Goal: Task Accomplishment & Management: Complete application form

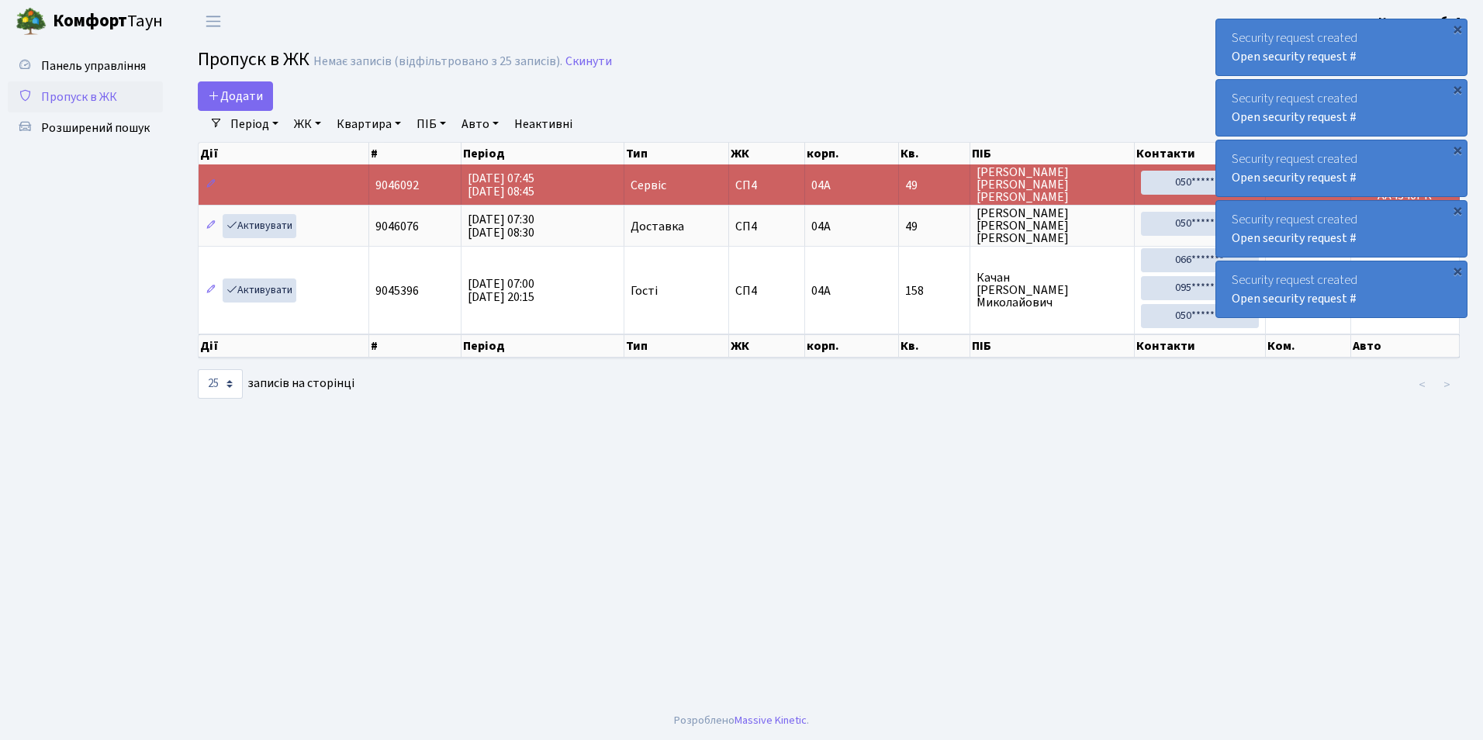
select select "25"
click at [241, 95] on span "Додати" at bounding box center [235, 96] width 55 height 17
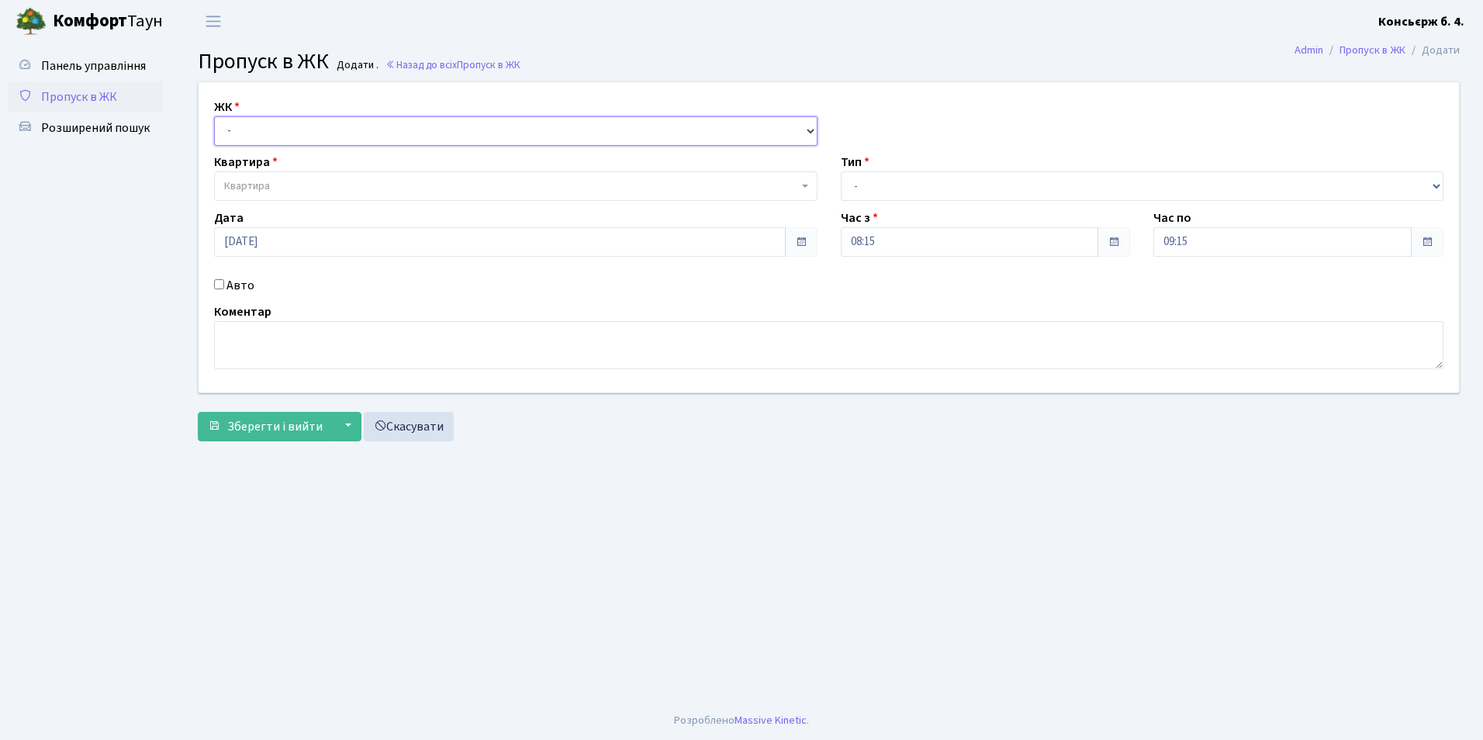
click at [244, 122] on select "- СП4, Столичне шосе, 5" at bounding box center [515, 130] width 603 height 29
select select "325"
click at [214, 116] on select "- СП4, Столичне шосе, 5" at bounding box center [515, 130] width 603 height 29
select select
click at [256, 182] on span "Квартира" at bounding box center [247, 186] width 46 height 16
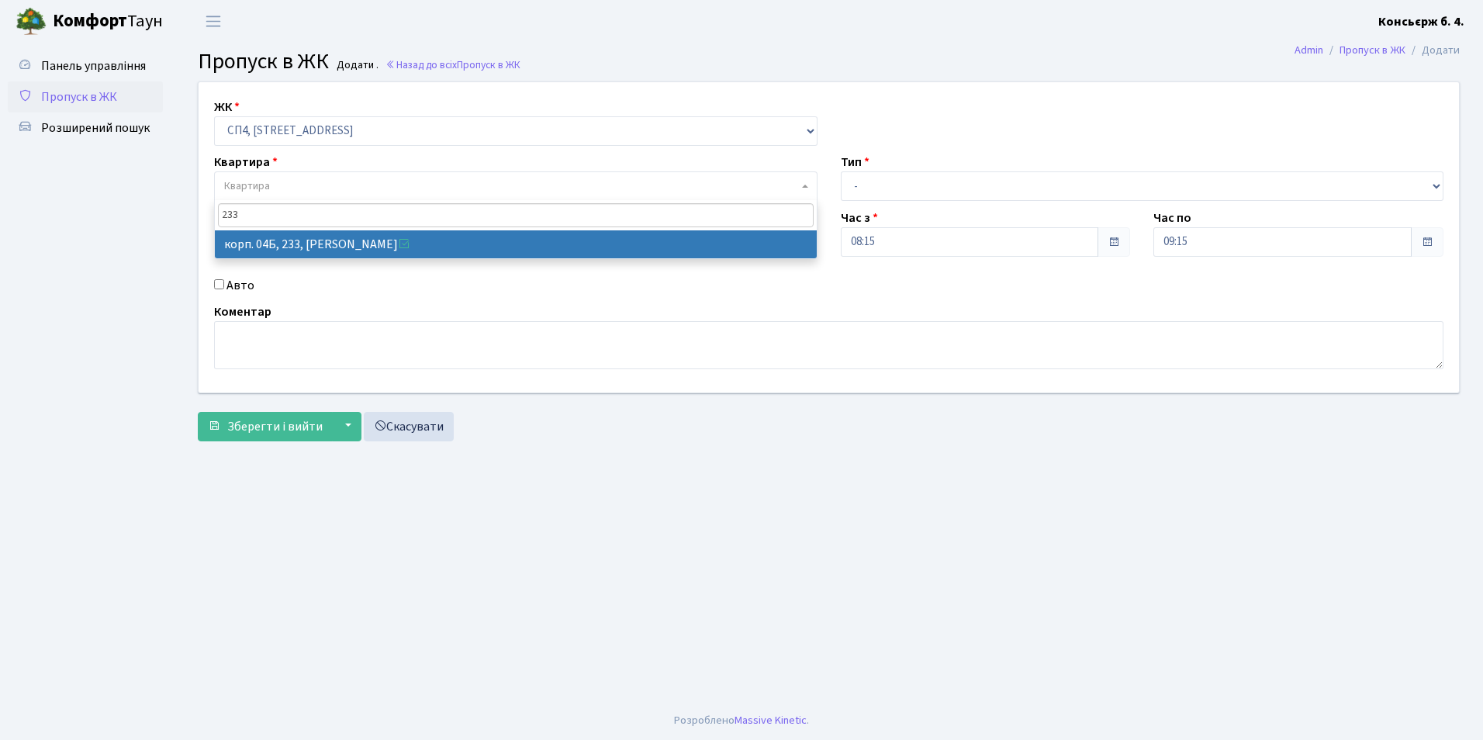
type input "233"
select select "21261"
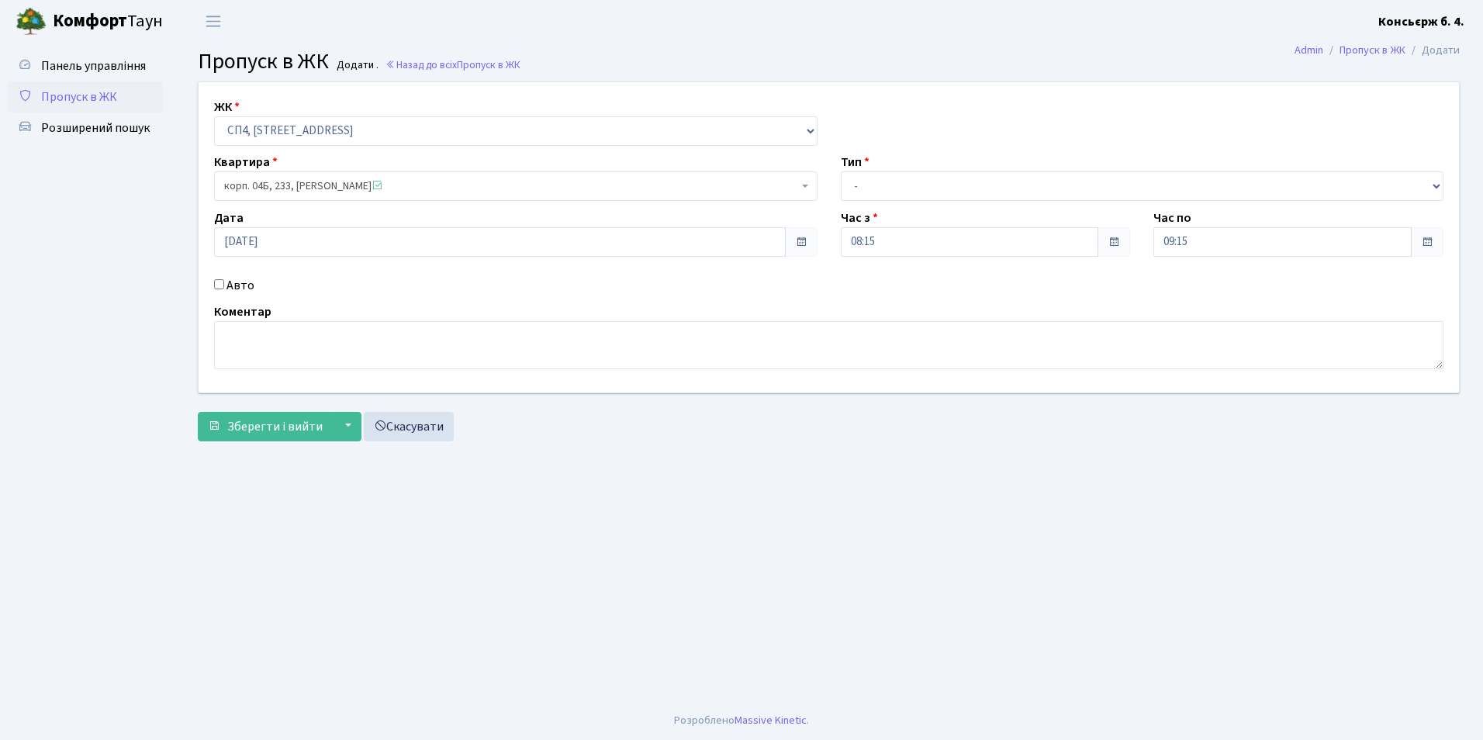
click at [224, 288] on div "Авто" at bounding box center [515, 285] width 627 height 19
click at [220, 286] on input "Авто" at bounding box center [219, 284] width 10 height 10
checkbox input "true"
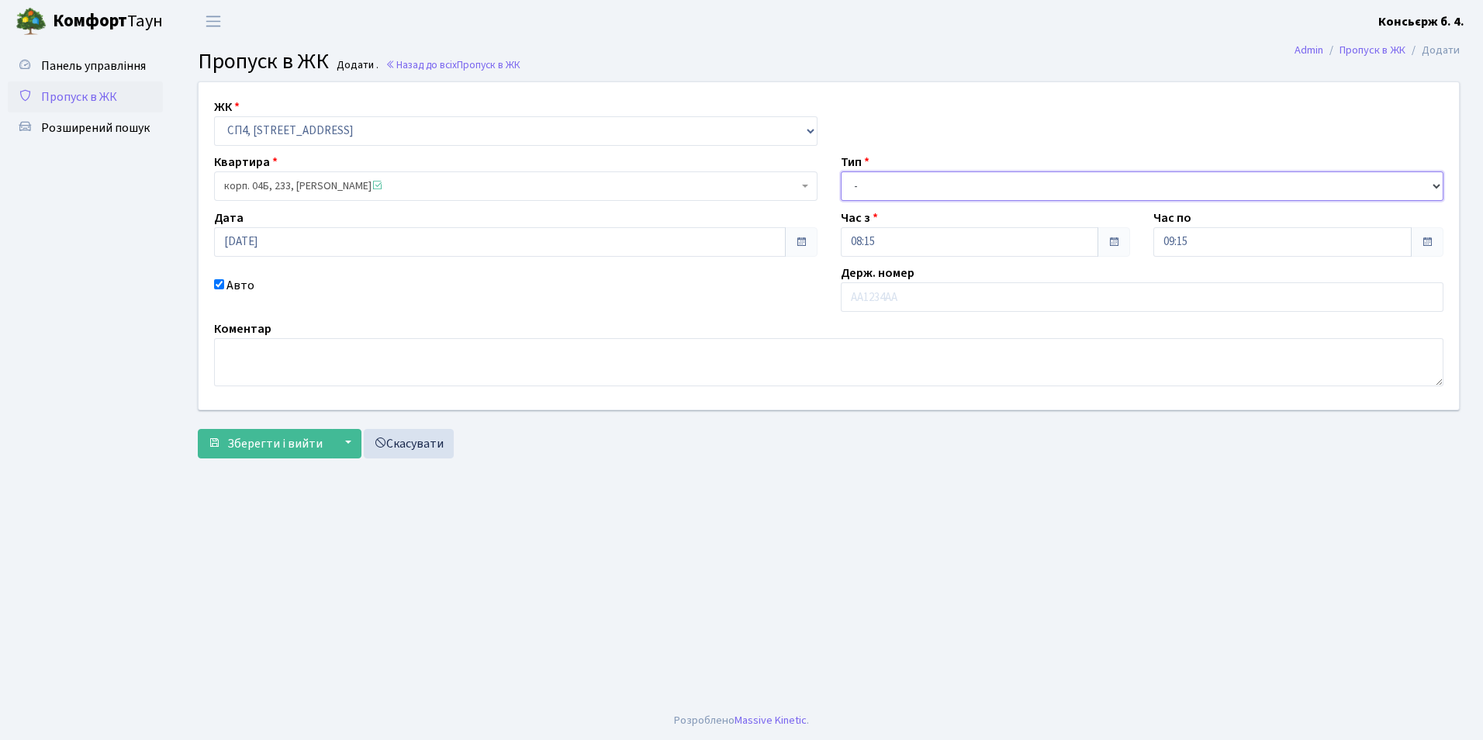
click at [924, 189] on select "- Доставка Таксі Гості Сервіс" at bounding box center [1142, 185] width 603 height 29
select select "18"
click at [841, 171] on select "- Доставка Таксі Гості Сервіс" at bounding box center [1142, 185] width 603 height 29
click at [893, 298] on input "text" at bounding box center [1142, 296] width 603 height 29
click at [866, 299] on input "АВ747НМ" at bounding box center [1142, 296] width 603 height 29
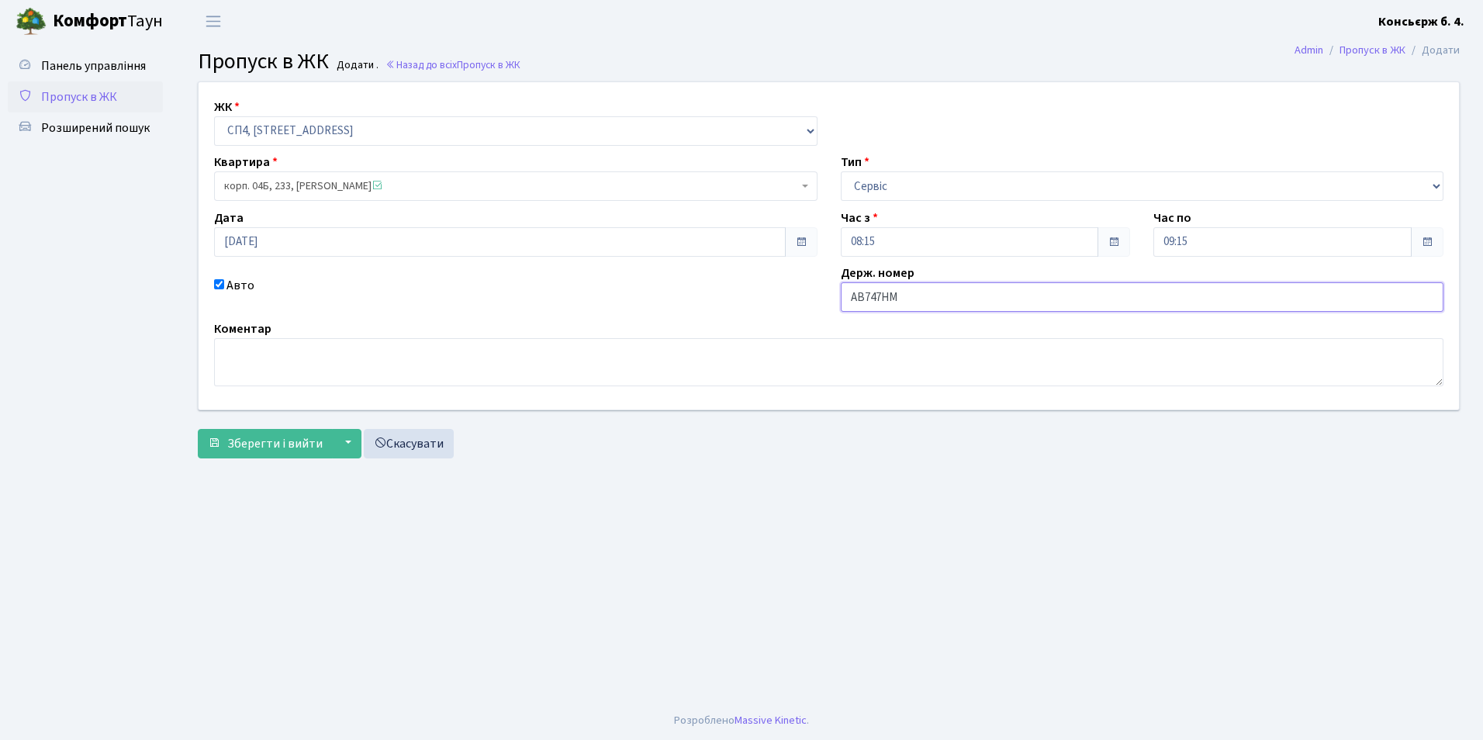
click at [866, 298] on input "АВ747НМ" at bounding box center [1142, 296] width 603 height 29
click at [869, 296] on input "АВ747НМ" at bounding box center [1142, 296] width 603 height 29
click at [916, 276] on div "Держ. номер АВ747НМ" at bounding box center [1142, 288] width 627 height 48
click at [911, 296] on input "АВ747НМ" at bounding box center [1142, 296] width 603 height 29
click at [910, 295] on input "АВ747НМ" at bounding box center [1142, 296] width 603 height 29
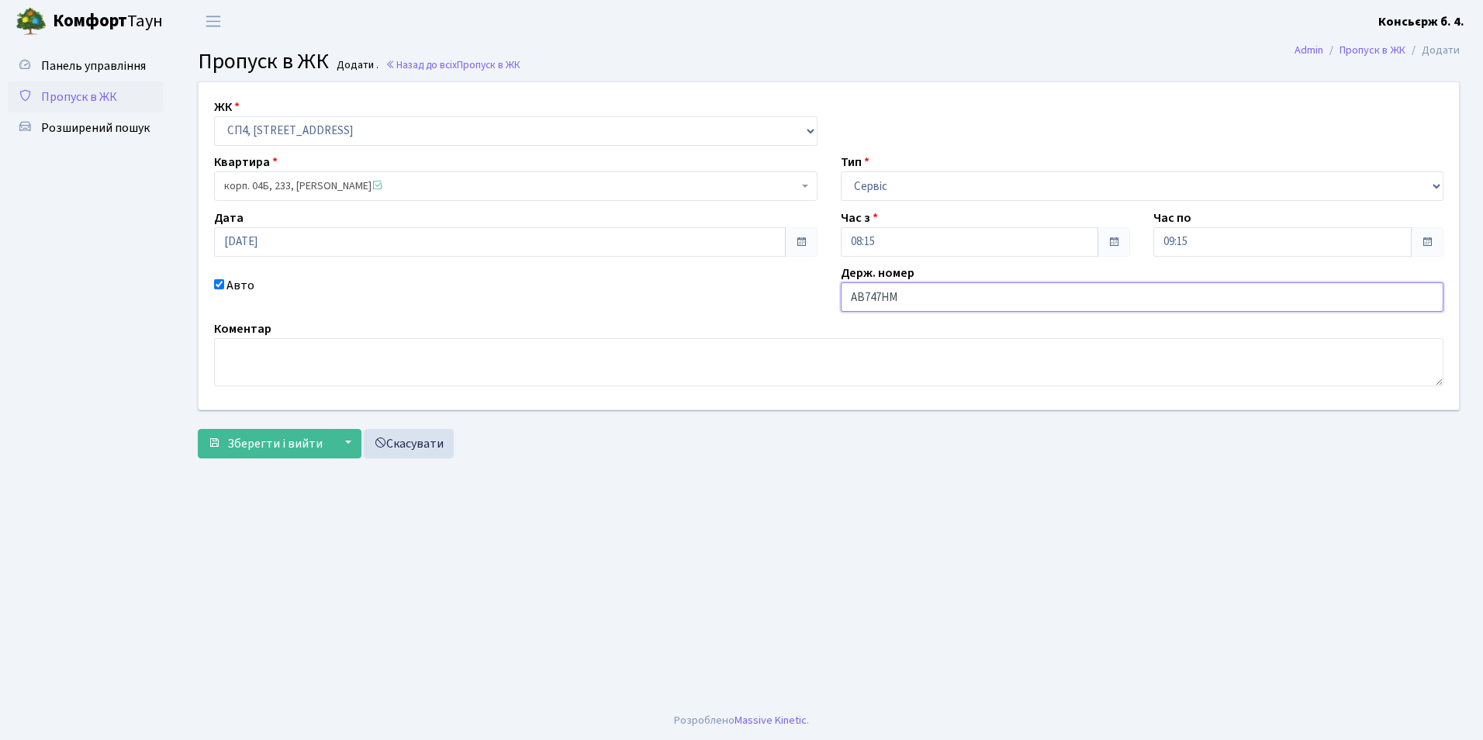
click at [907, 298] on input "АВ747НМ" at bounding box center [1142, 296] width 603 height 29
type input "А"
click at [881, 298] on input "АВ4859КК" at bounding box center [1142, 296] width 603 height 29
click at [917, 293] on input "АВ489КК" at bounding box center [1142, 296] width 603 height 29
type input "АВ7547НМ"
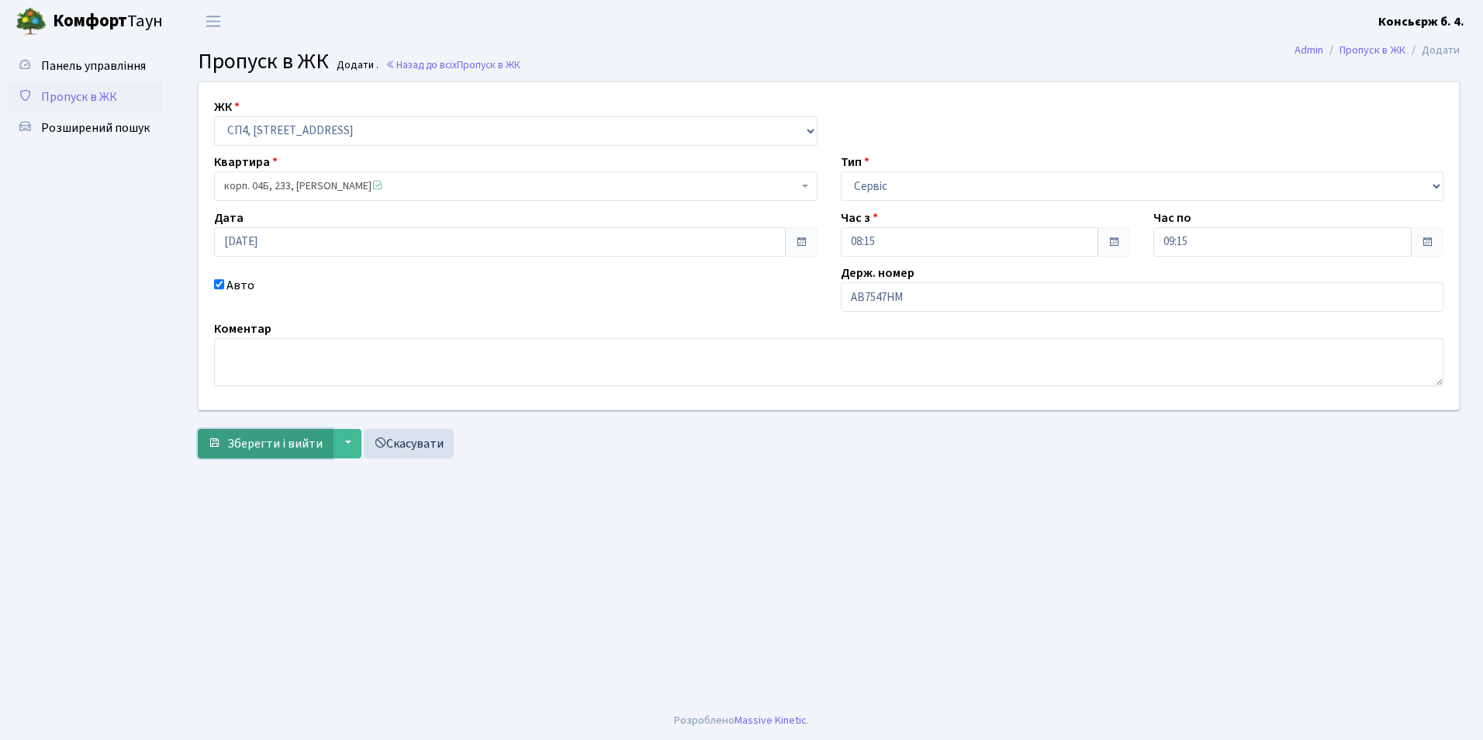
click at [295, 448] on span "Зберегти і вийти" at bounding box center [274, 443] width 95 height 17
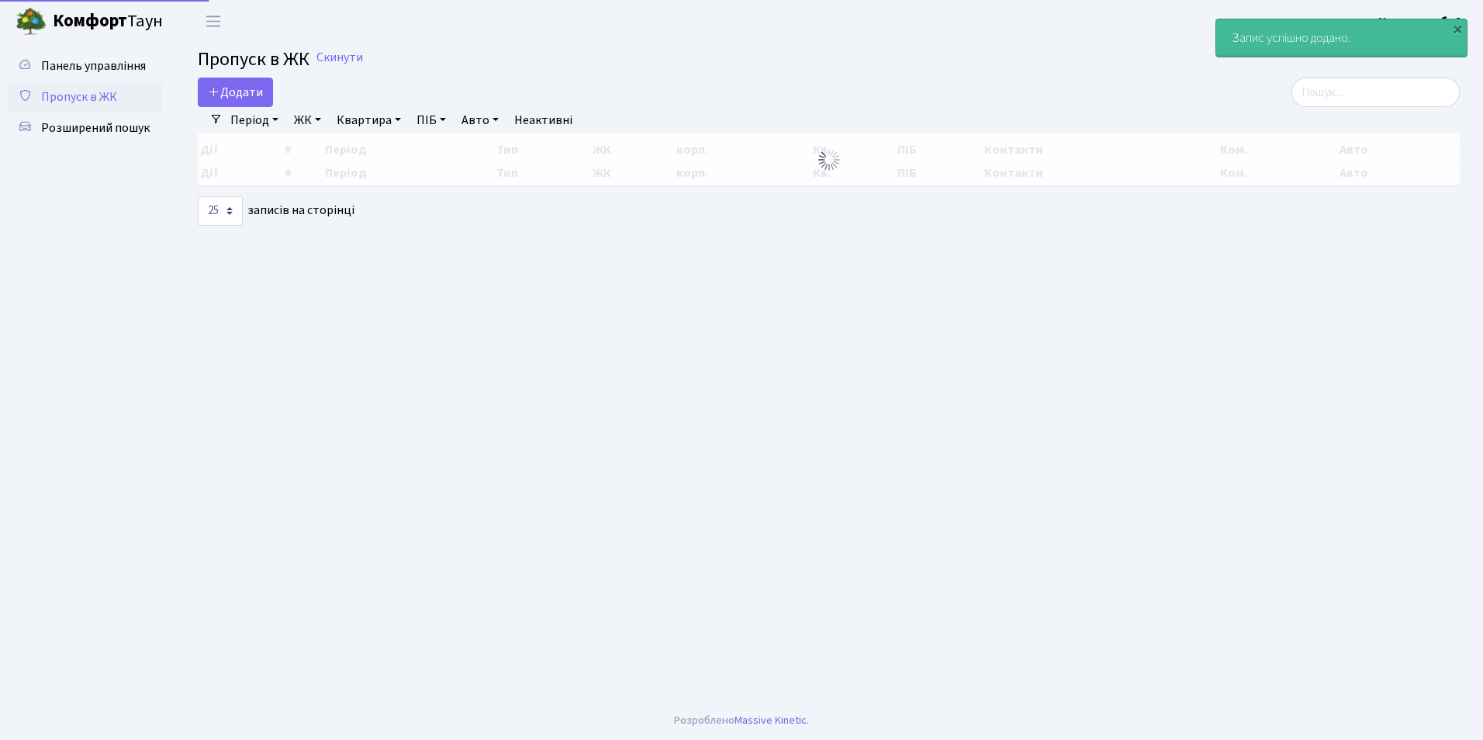
select select "25"
